Goal: Task Accomplishment & Management: Manage account settings

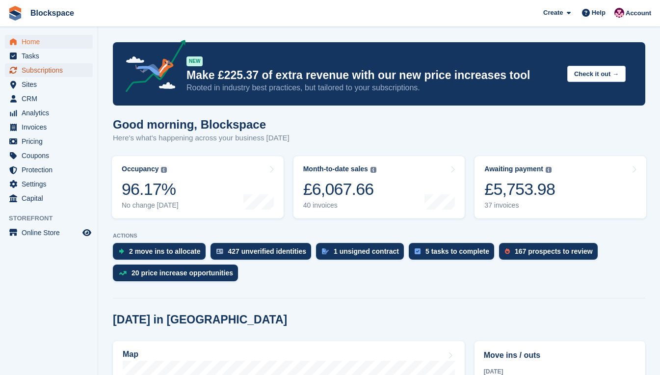
click at [49, 73] on span "Subscriptions" at bounding box center [51, 70] width 59 height 14
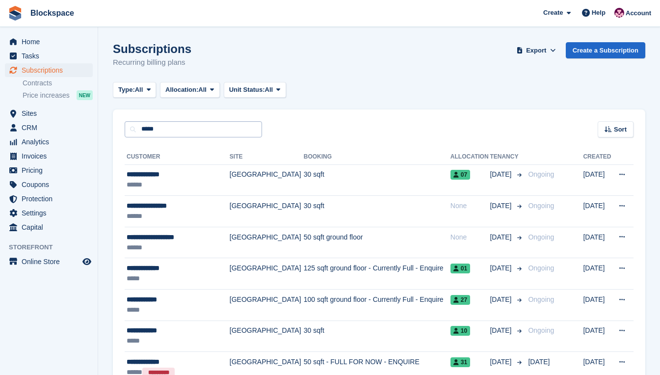
type input "*****"
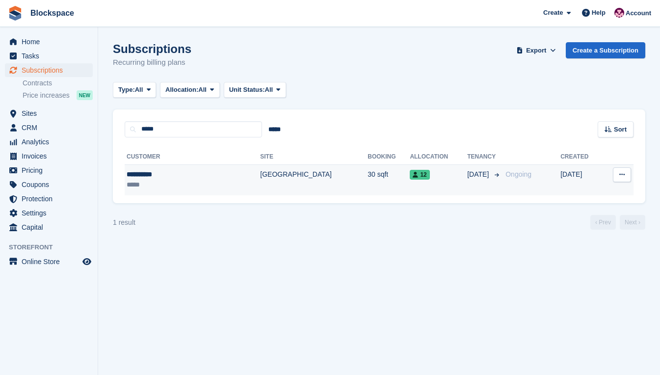
click at [183, 175] on div "**********" at bounding box center [171, 174] width 88 height 10
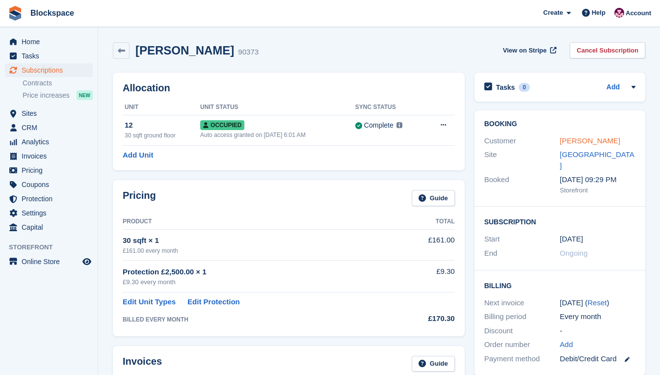
click at [591, 138] on link "[PERSON_NAME]" at bounding box center [590, 140] width 60 height 8
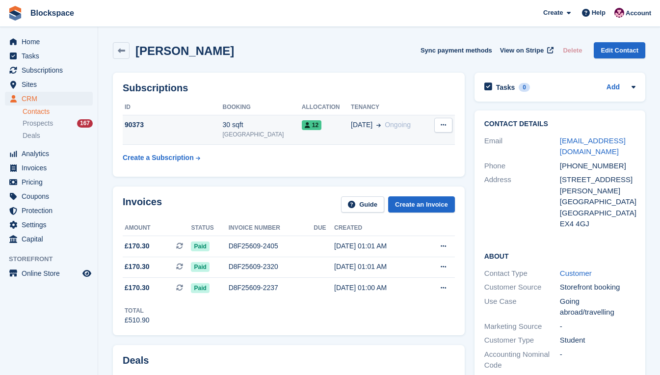
click at [204, 131] on td "90373" at bounding box center [173, 130] width 100 height 30
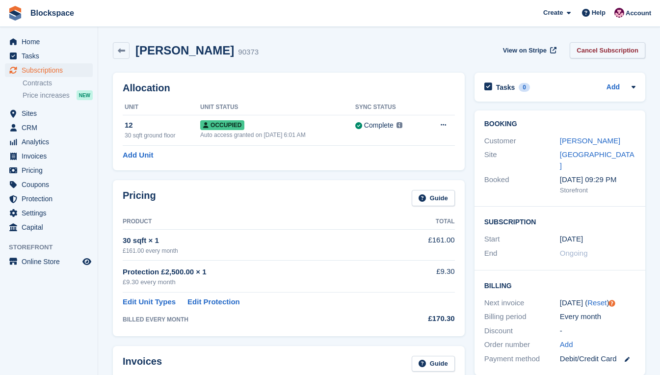
click at [626, 48] on link "Cancel Subscription" at bounding box center [608, 50] width 76 height 16
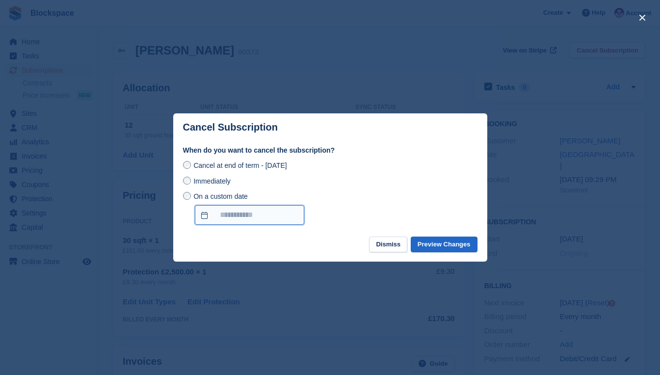
click at [251, 213] on input "On a custom date" at bounding box center [249, 215] width 109 height 20
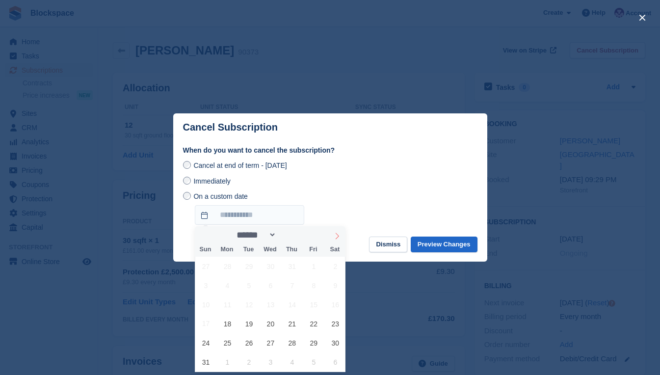
click at [338, 237] on icon at bounding box center [337, 236] width 7 height 7
select select "*"
click at [203, 321] on span "21" at bounding box center [205, 323] width 19 height 19
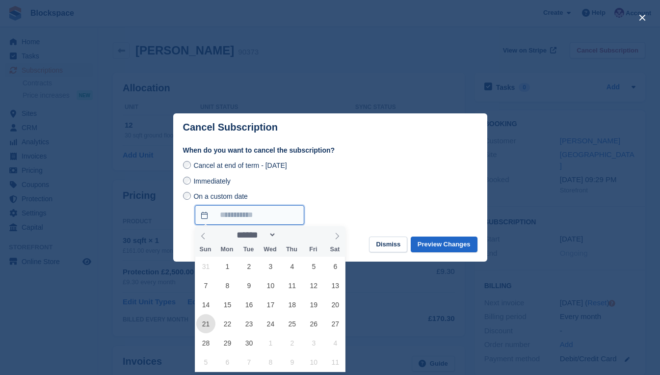
type input "**********"
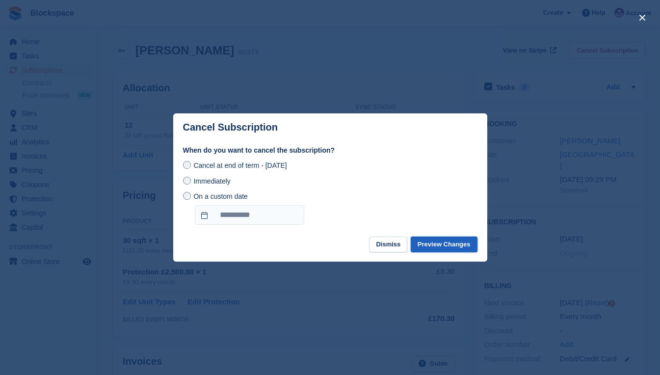
click at [434, 245] on button "Preview Changes" at bounding box center [444, 245] width 67 height 16
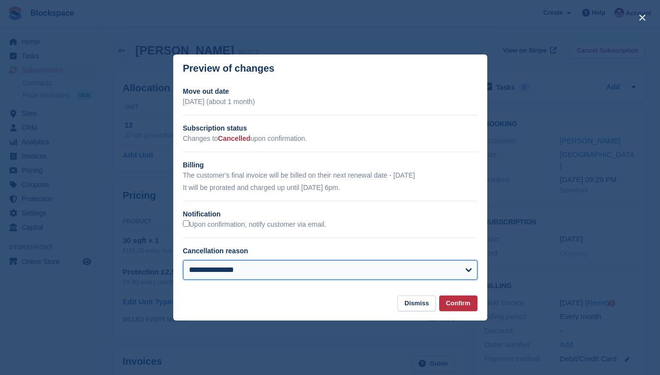
click at [411, 269] on select "**********" at bounding box center [330, 270] width 294 height 20
select select "**********"
click at [183, 261] on select "**********" at bounding box center [330, 270] width 294 height 20
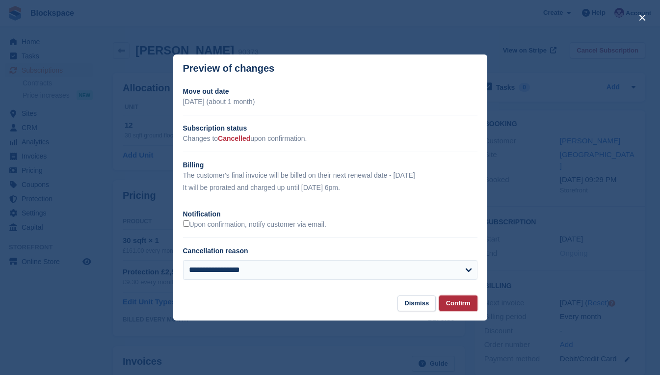
click at [459, 300] on button "Confirm" at bounding box center [458, 303] width 38 height 16
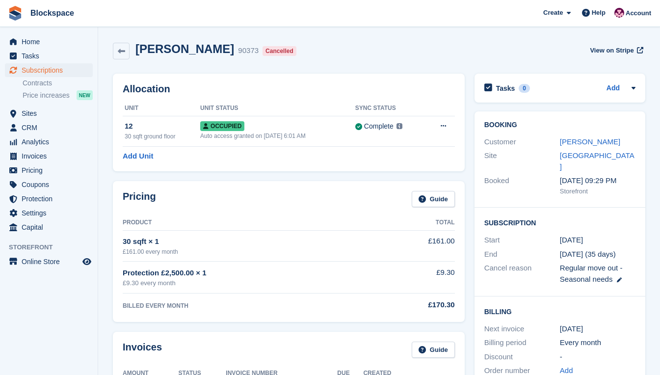
click at [526, 48] on div "Inseo Choi 90373 Cancelled View on Stripe" at bounding box center [379, 51] width 532 height 18
click at [31, 40] on span "Home" at bounding box center [51, 42] width 59 height 14
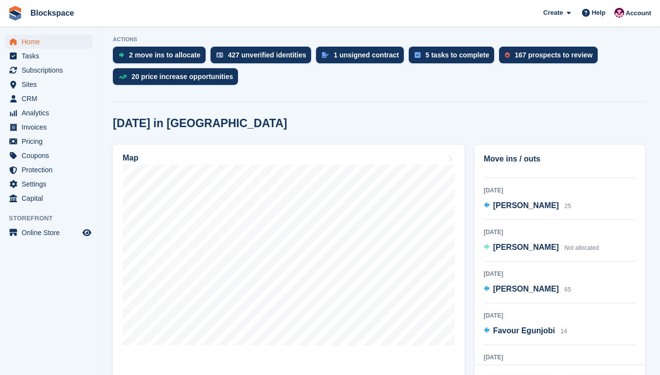
scroll to position [135, 0]
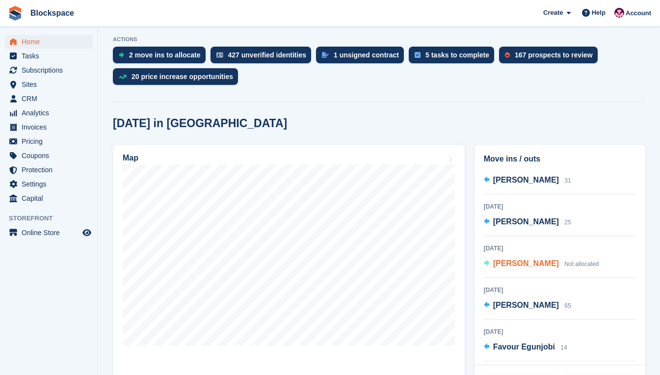
click at [552, 264] on span "[PERSON_NAME]" at bounding box center [526, 263] width 66 height 8
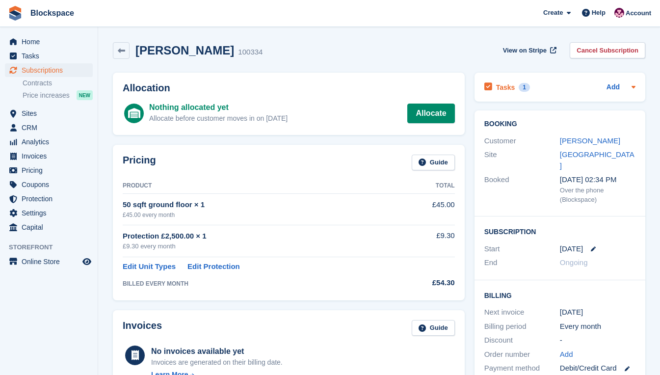
click at [505, 85] on h2 "Tasks" at bounding box center [505, 87] width 19 height 9
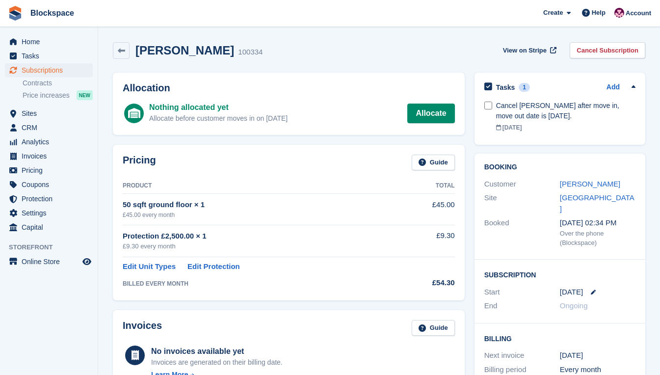
click at [317, 59] on div "[PERSON_NAME] 100334 View on Stripe Cancel Subscription" at bounding box center [379, 52] width 542 height 30
click at [116, 52] on link at bounding box center [121, 50] width 17 height 17
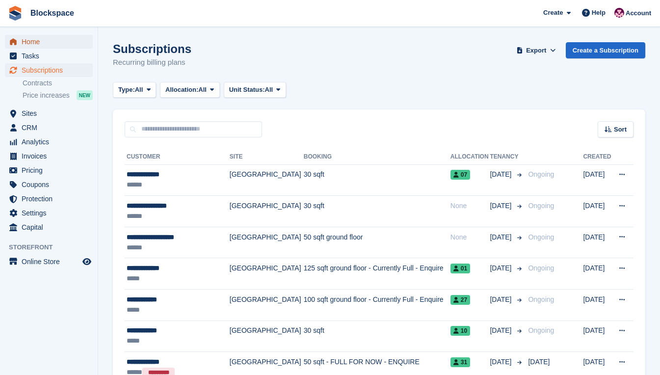
click at [33, 42] on span "Home" at bounding box center [51, 42] width 59 height 14
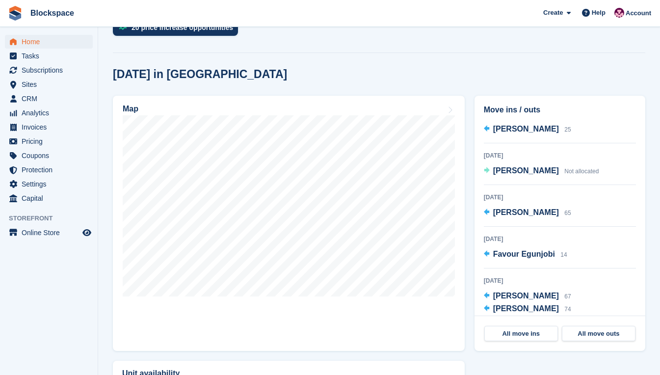
scroll to position [196, 0]
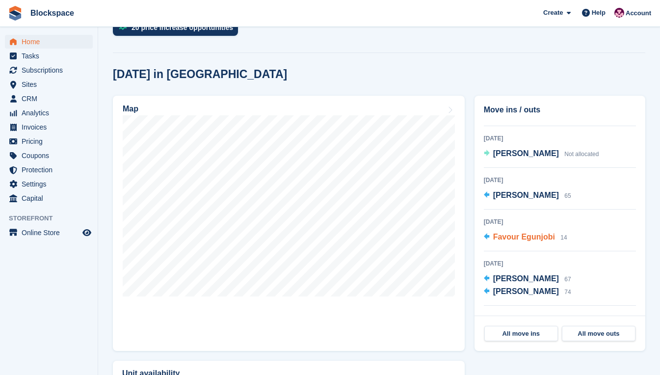
click at [534, 237] on span "Favour Egunjobi" at bounding box center [524, 237] width 62 height 8
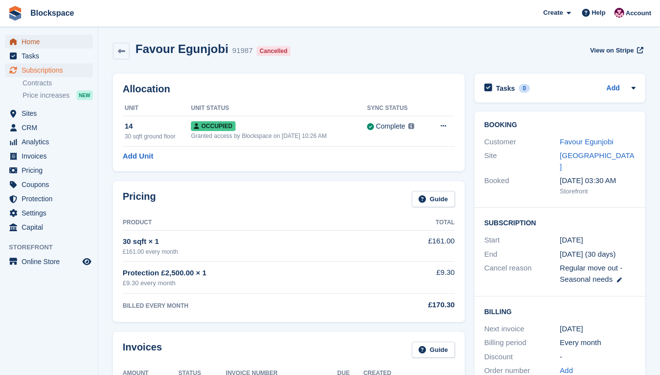
click at [42, 42] on span "Home" at bounding box center [51, 42] width 59 height 14
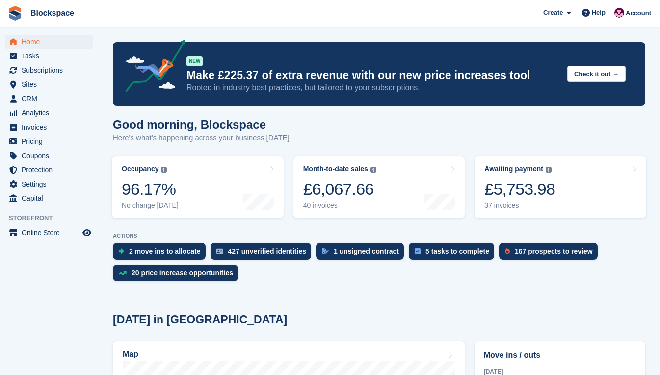
scroll to position [147, 0]
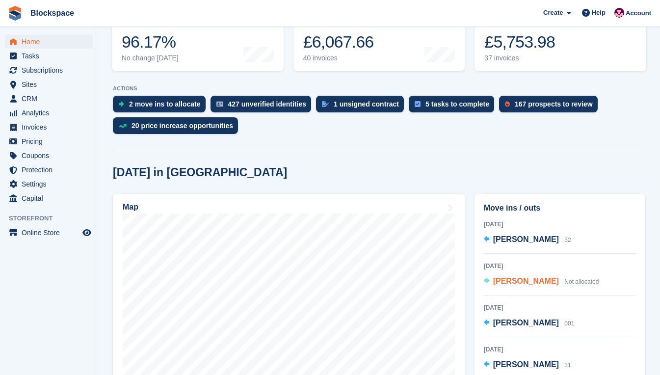
click at [518, 283] on span "[PERSON_NAME]" at bounding box center [526, 281] width 66 height 8
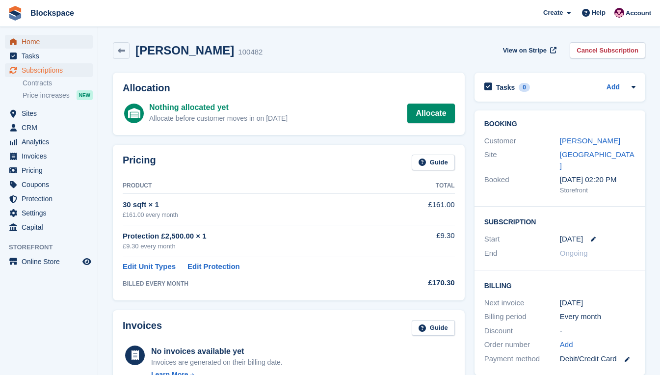
click at [30, 41] on span "Home" at bounding box center [51, 42] width 59 height 14
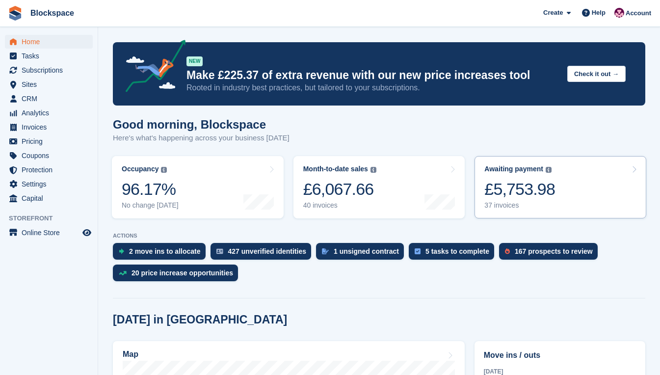
scroll to position [147, 0]
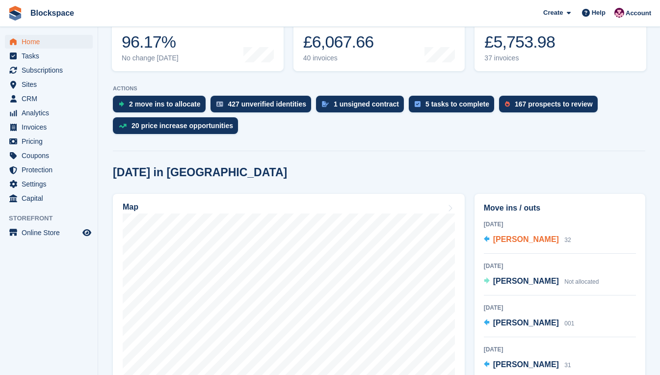
click at [499, 237] on span "Matthew Young" at bounding box center [526, 239] width 66 height 8
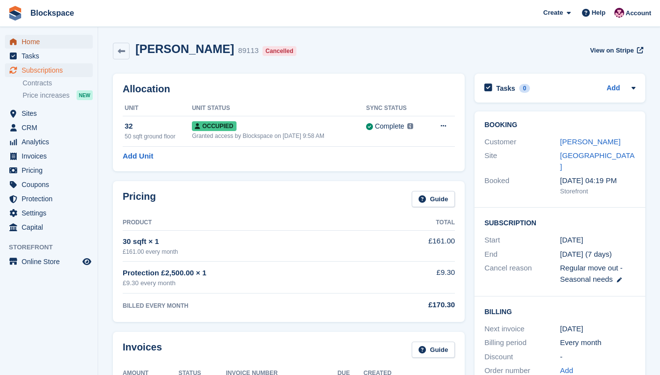
click at [34, 40] on span "Home" at bounding box center [51, 42] width 59 height 14
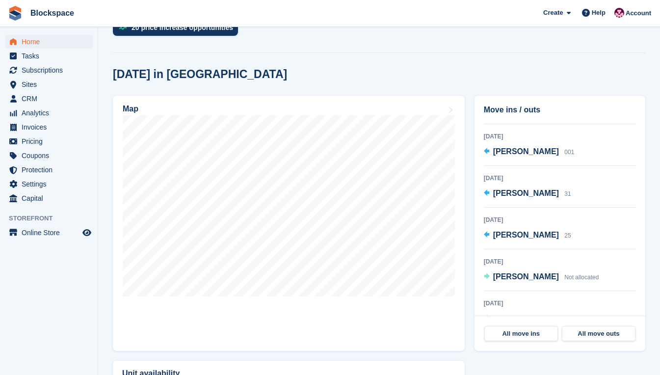
scroll to position [79, 0]
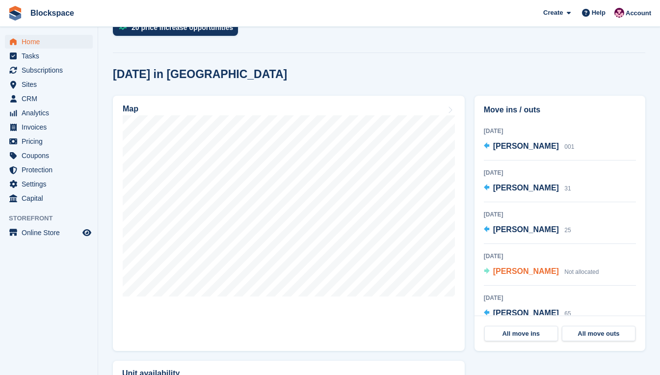
click at [525, 270] on span "[PERSON_NAME]" at bounding box center [526, 271] width 66 height 8
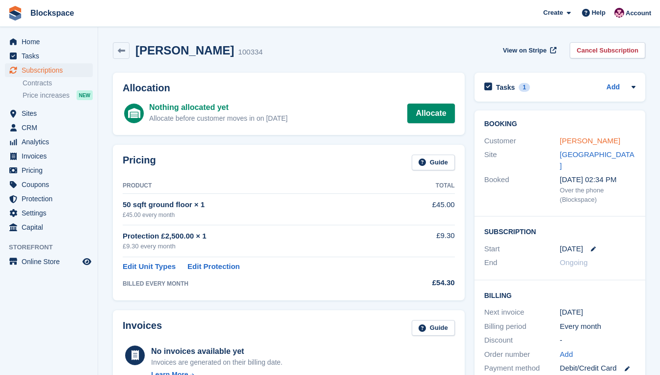
click at [579, 139] on link "[PERSON_NAME]" at bounding box center [590, 140] width 60 height 8
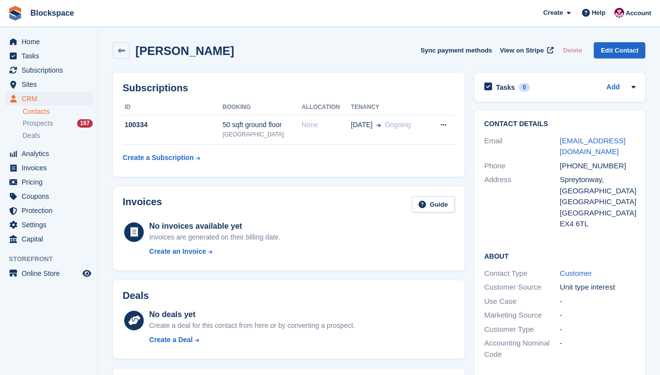
click at [516, 188] on div "Address" at bounding box center [522, 201] width 76 height 55
click at [42, 43] on span "Home" at bounding box center [51, 42] width 59 height 14
